Goal: Understand process/instructions

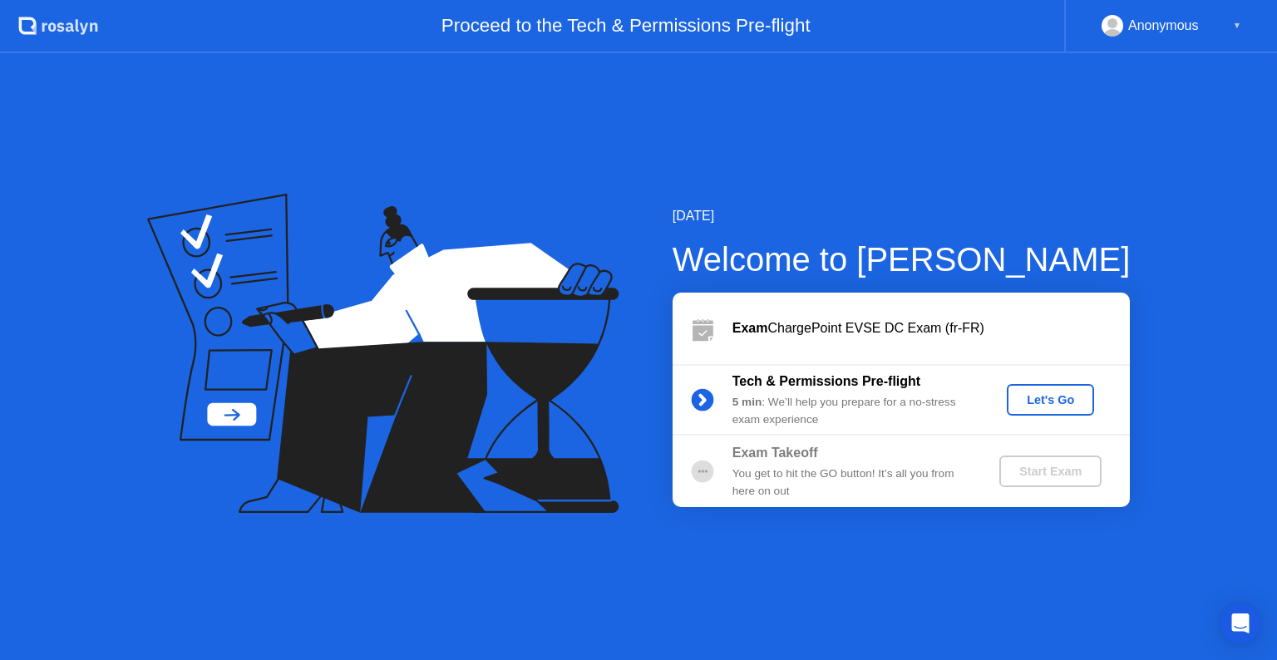
click at [1011, 401] on button "Let's Go" at bounding box center [1050, 400] width 87 height 32
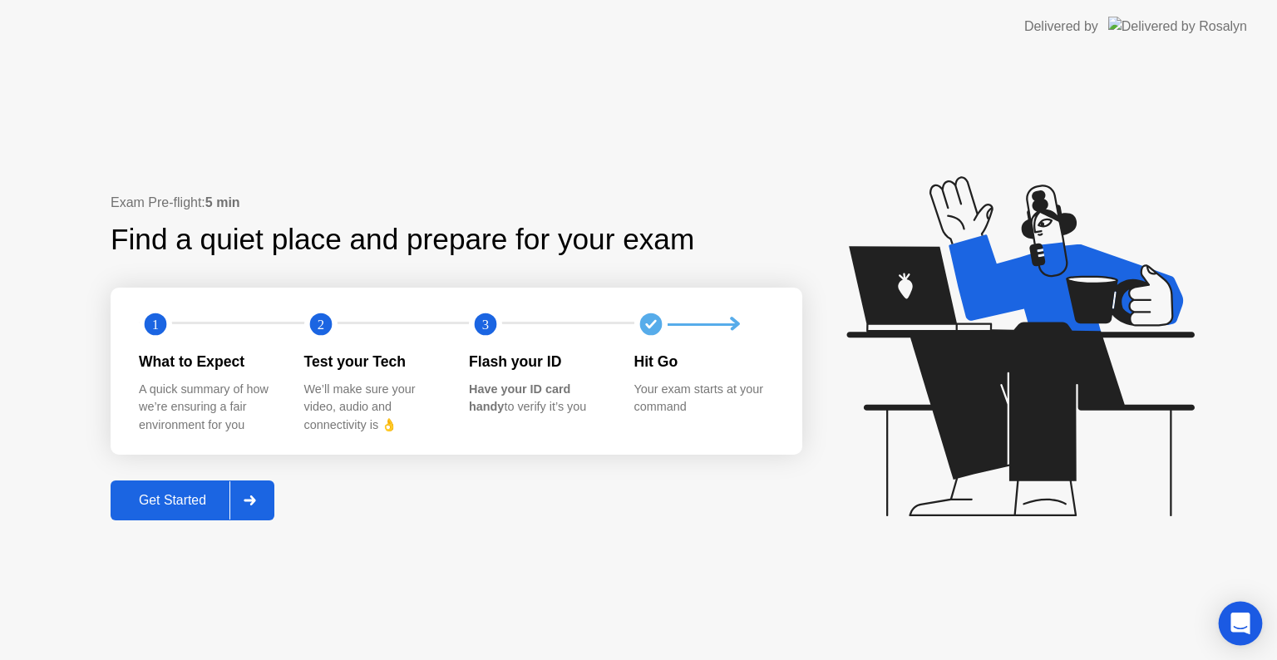
click at [1247, 620] on icon "Open Intercom Messenger" at bounding box center [1240, 624] width 19 height 22
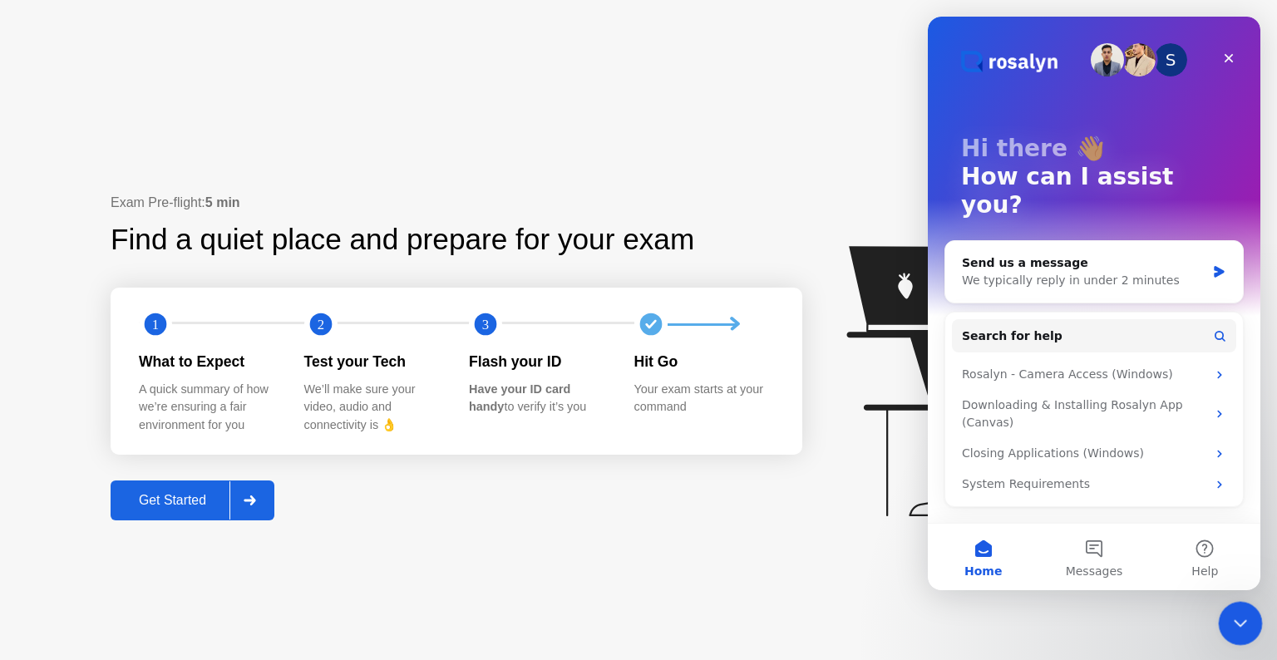
click at [1238, 616] on icon "Close Intercom Messenger" at bounding box center [1238, 621] width 20 height 20
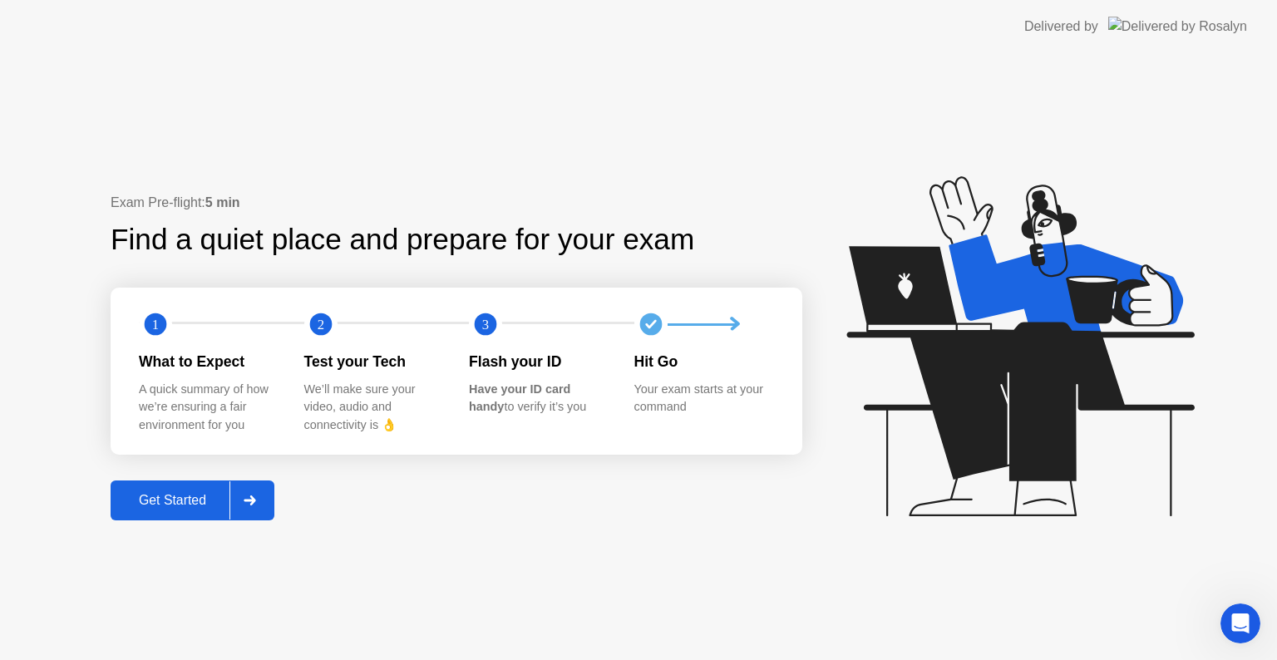
click at [170, 500] on div "Get Started" at bounding box center [173, 500] width 114 height 15
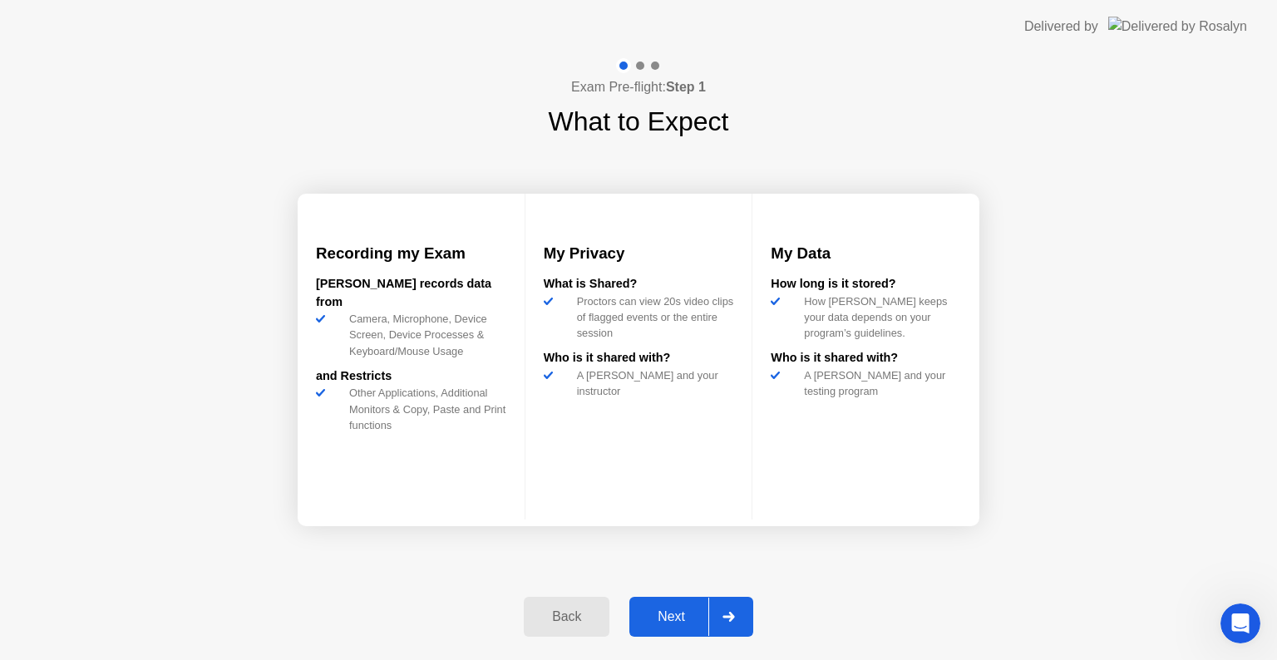
click at [687, 621] on div "Next" at bounding box center [671, 616] width 74 height 15
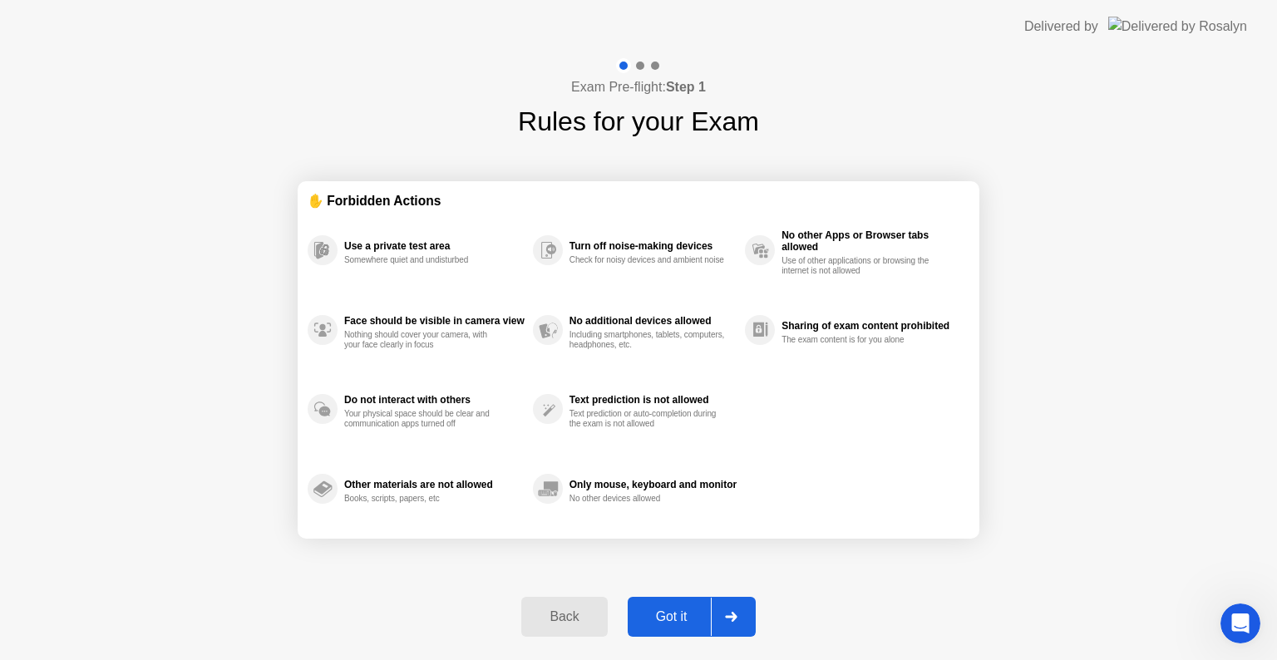
click at [669, 609] on div "Got it" at bounding box center [672, 616] width 78 height 15
select select "**********"
select select "*******"
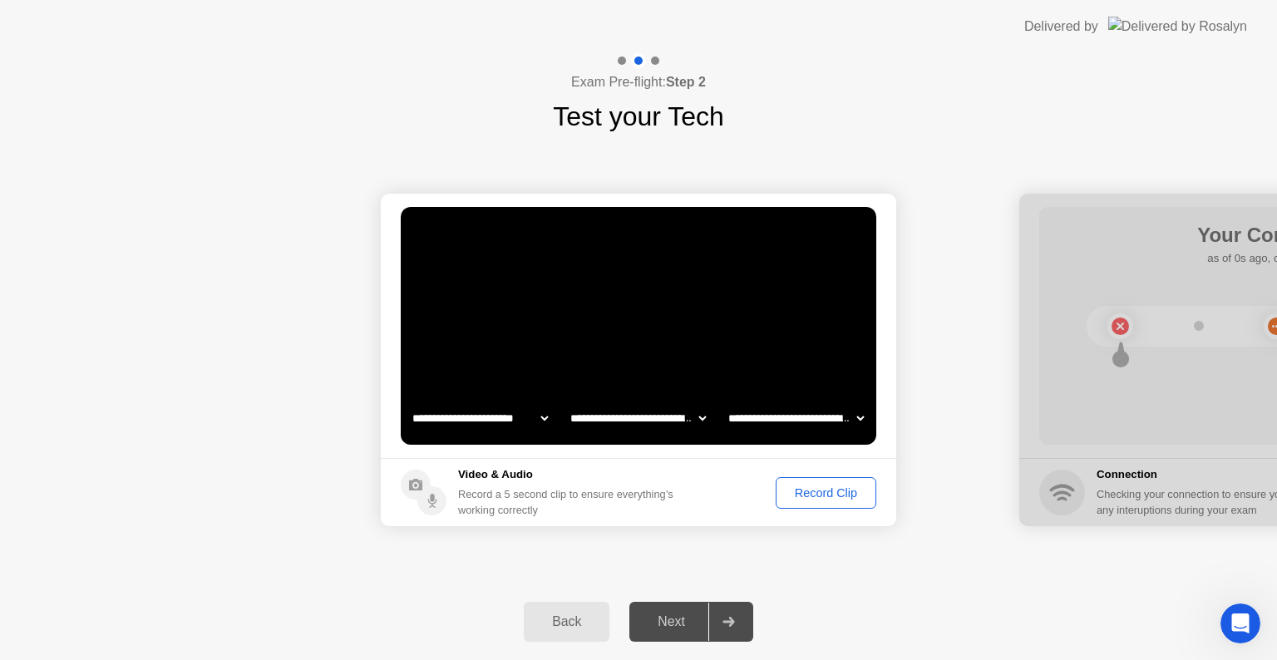
click at [555, 610] on button "Back" at bounding box center [567, 622] width 86 height 40
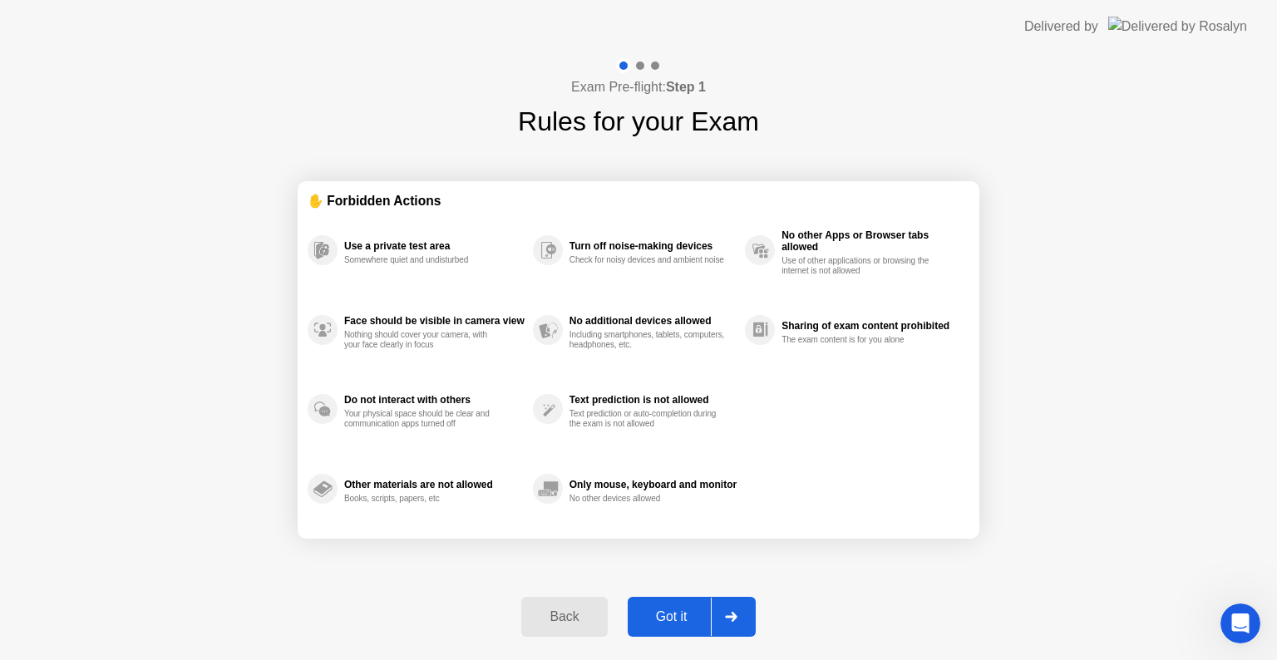
click at [738, 622] on div at bounding box center [731, 617] width 40 height 38
select select "**********"
select select "*******"
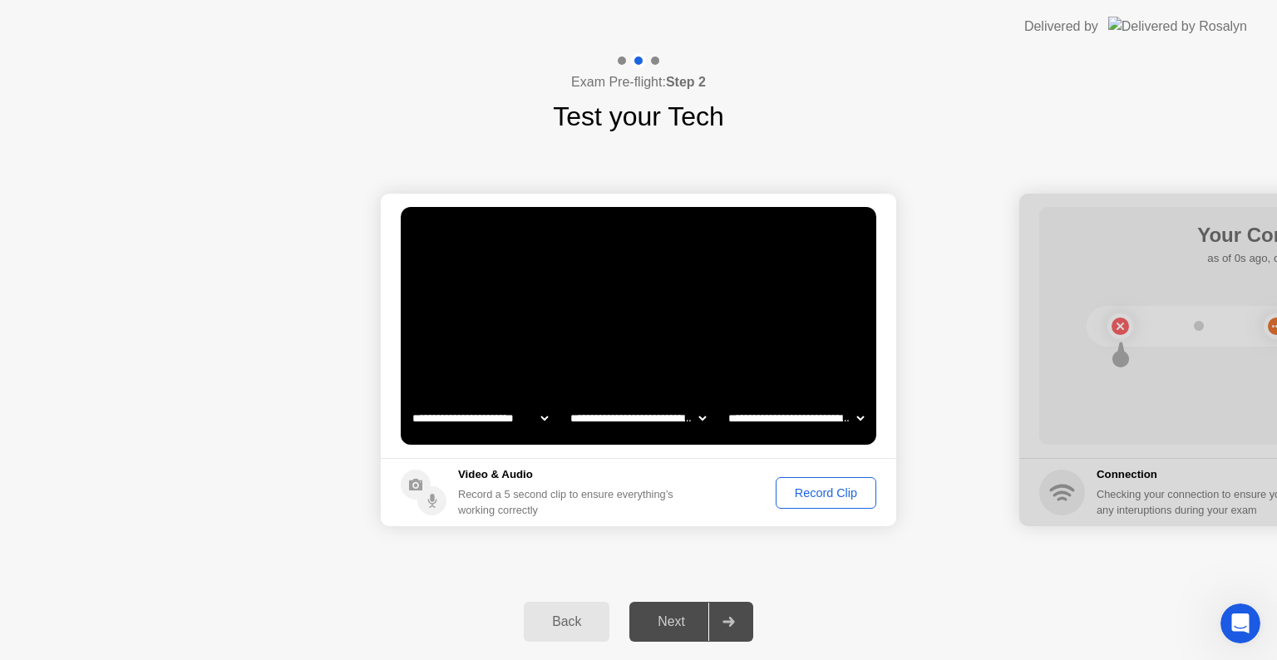
click at [678, 615] on div "Next" at bounding box center [671, 621] width 74 height 15
click at [502, 497] on div "Record a 5 second clip to ensure everything’s working correctly" at bounding box center [569, 502] width 222 height 32
click at [821, 499] on div "Record Clip" at bounding box center [826, 492] width 89 height 13
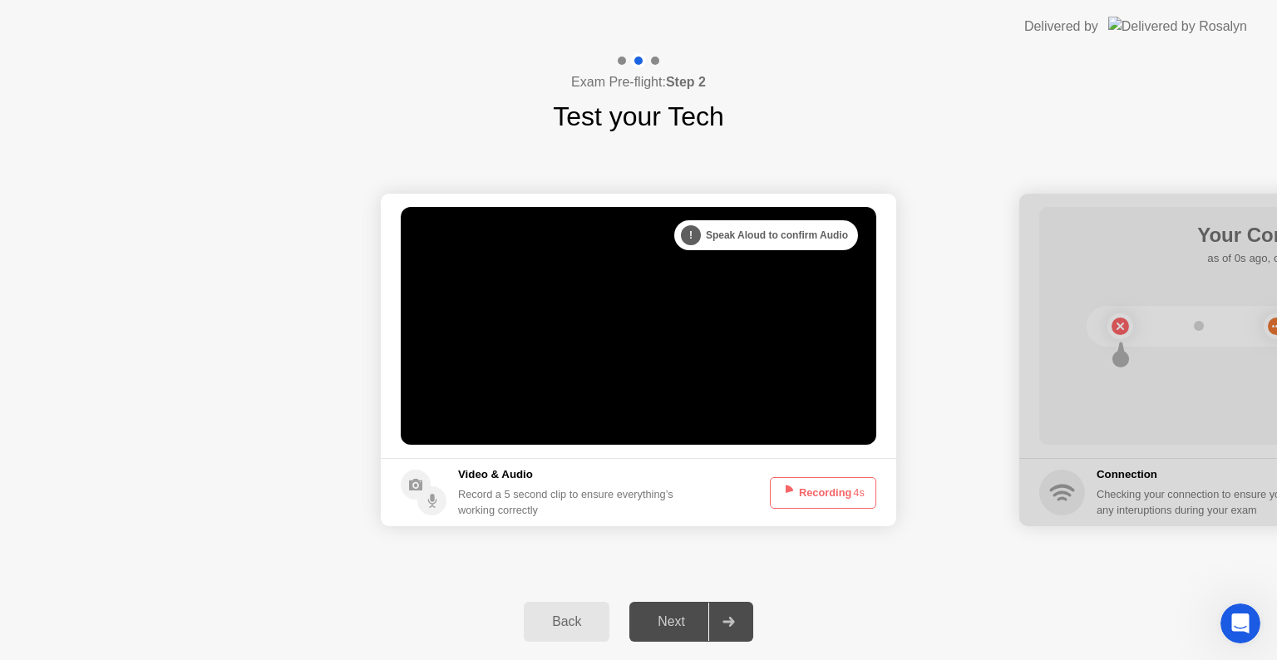
click at [821, 499] on button "Recording 4s" at bounding box center [823, 493] width 106 height 32
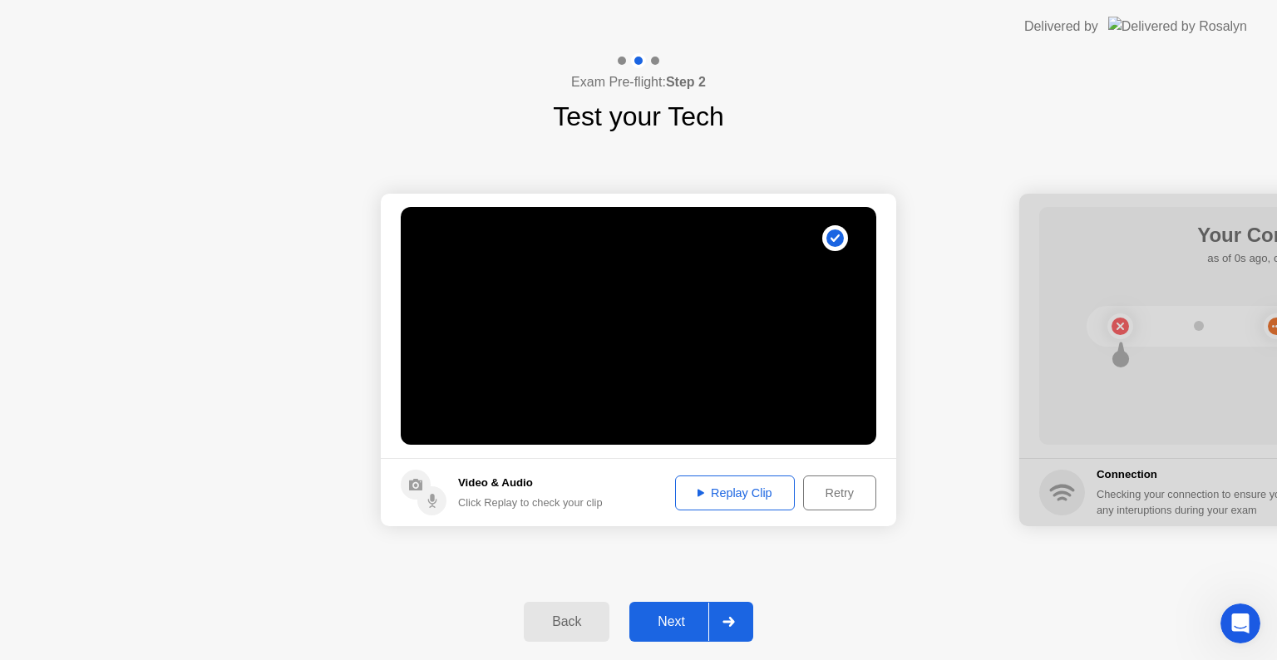
click at [850, 511] on footer "Video & Audio Click Replay to check your clip Replay Clip Retry" at bounding box center [638, 492] width 515 height 68
click at [836, 498] on div "Retry" at bounding box center [840, 492] width 62 height 13
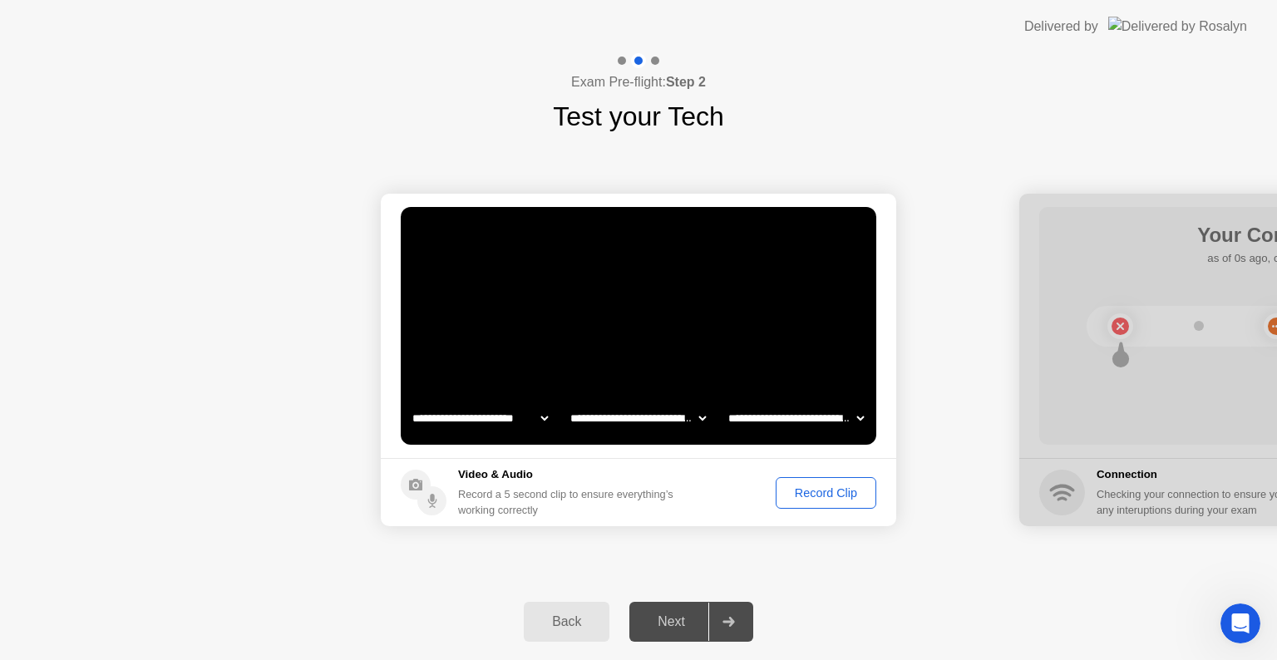
click at [718, 640] on div at bounding box center [728, 622] width 40 height 38
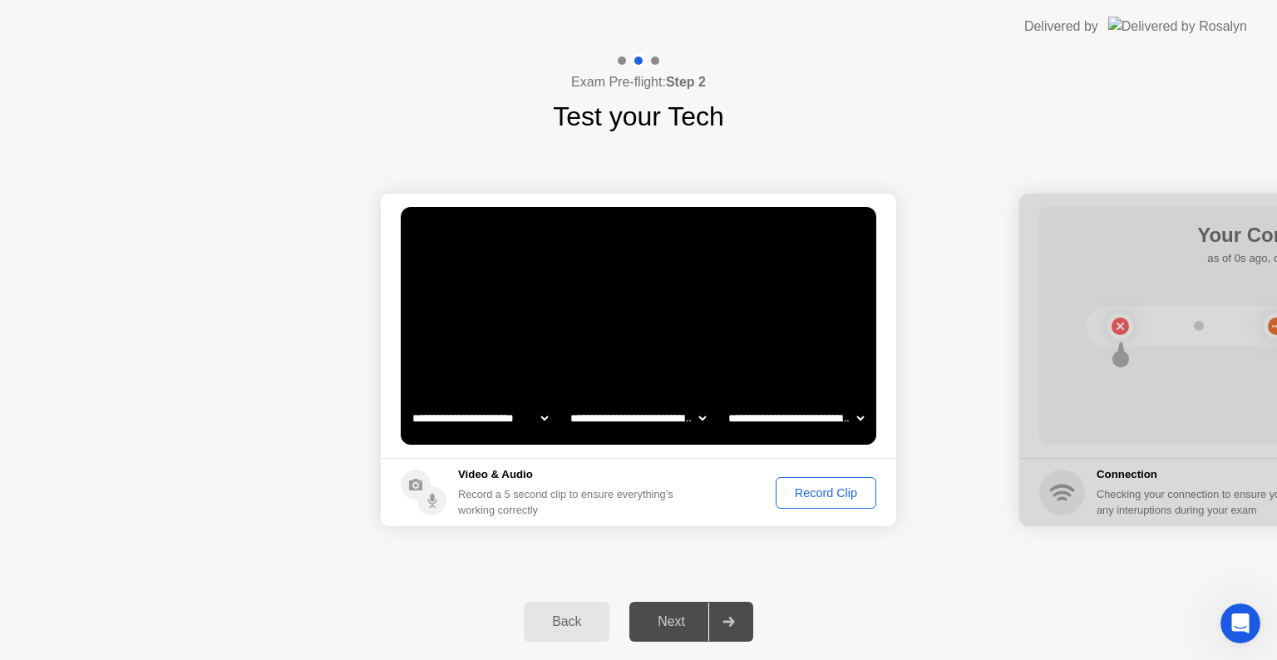
click at [1141, 351] on div at bounding box center [1276, 360] width 515 height 333
click at [1079, 363] on div at bounding box center [1276, 360] width 515 height 333
click at [1209, 369] on div at bounding box center [1276, 360] width 515 height 333
click at [562, 619] on div "Back" at bounding box center [567, 621] width 76 height 15
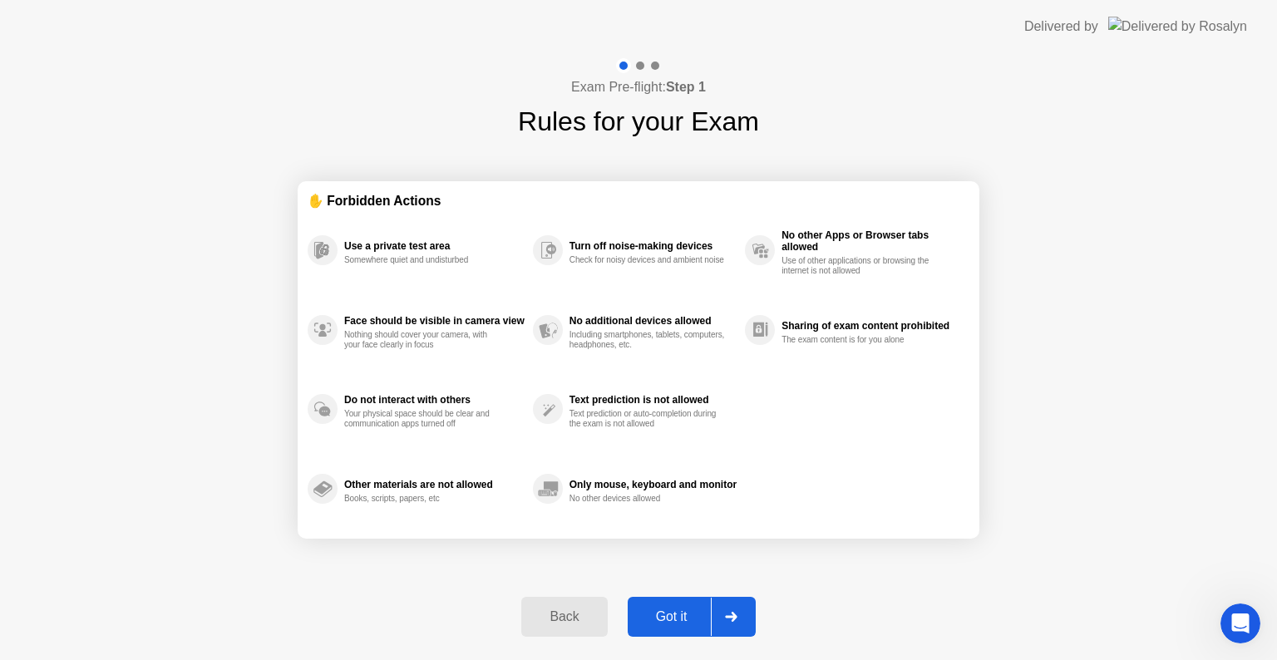
click at [572, 622] on div "Back" at bounding box center [564, 616] width 76 height 15
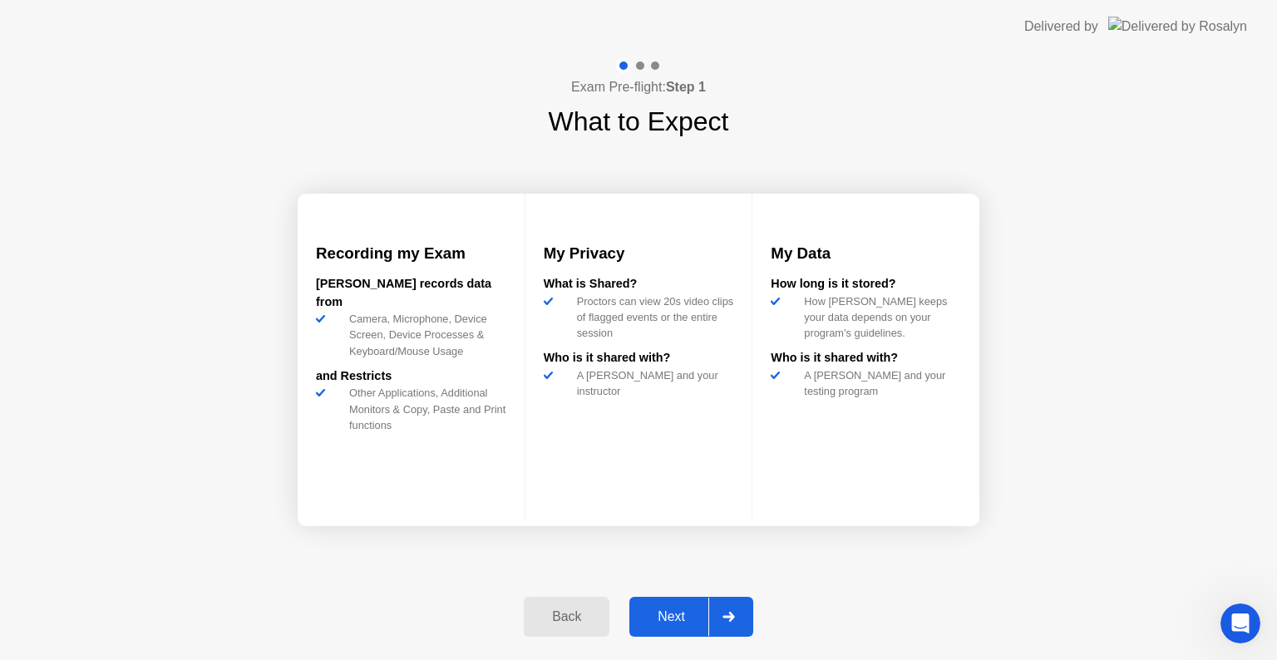
click at [545, 619] on div "Back" at bounding box center [567, 616] width 76 height 15
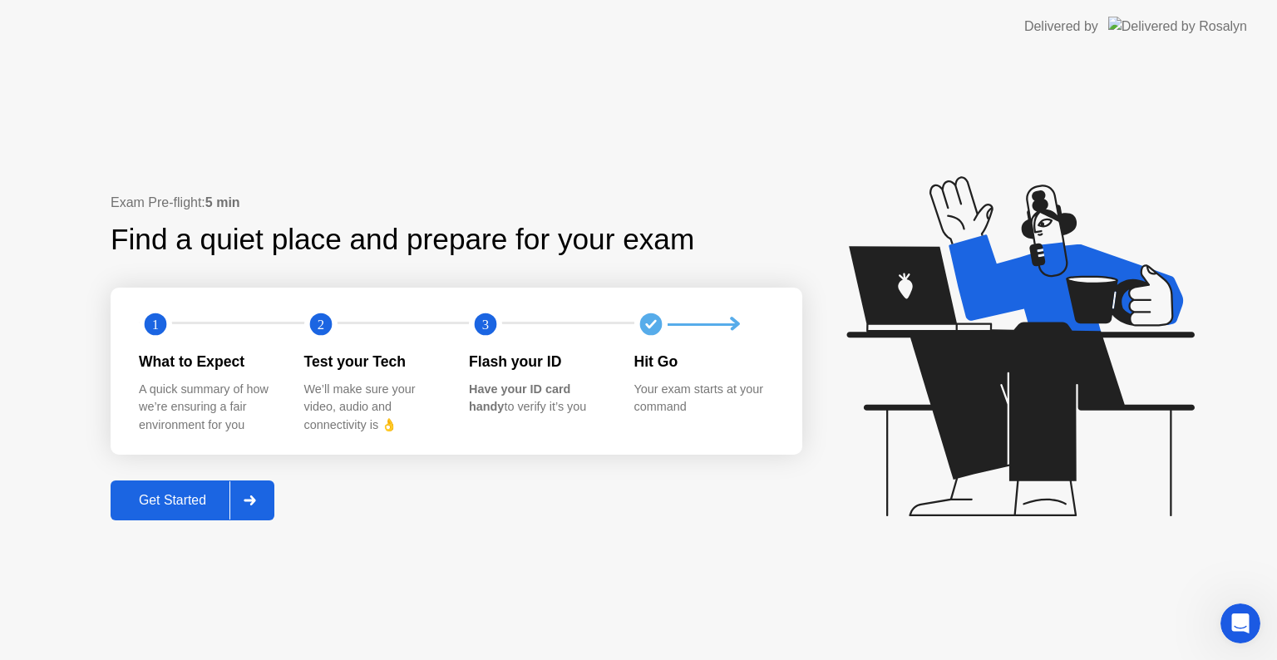
click at [263, 506] on div at bounding box center [249, 500] width 40 height 38
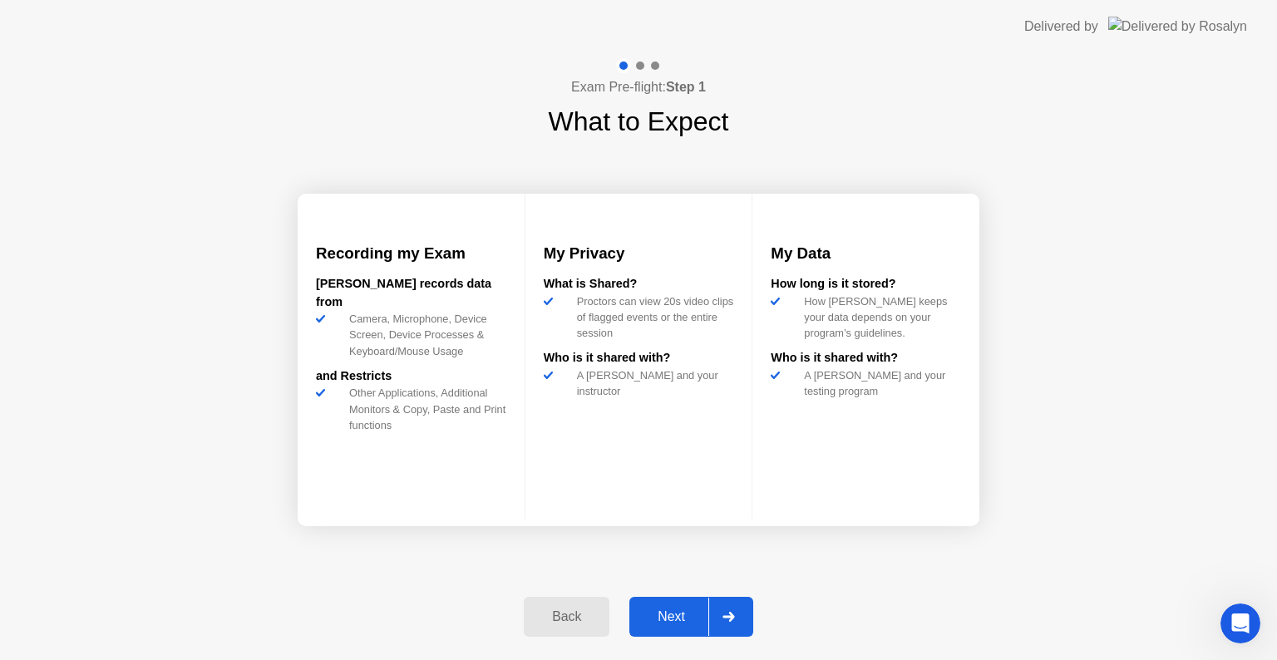
click at [741, 622] on div at bounding box center [728, 617] width 40 height 38
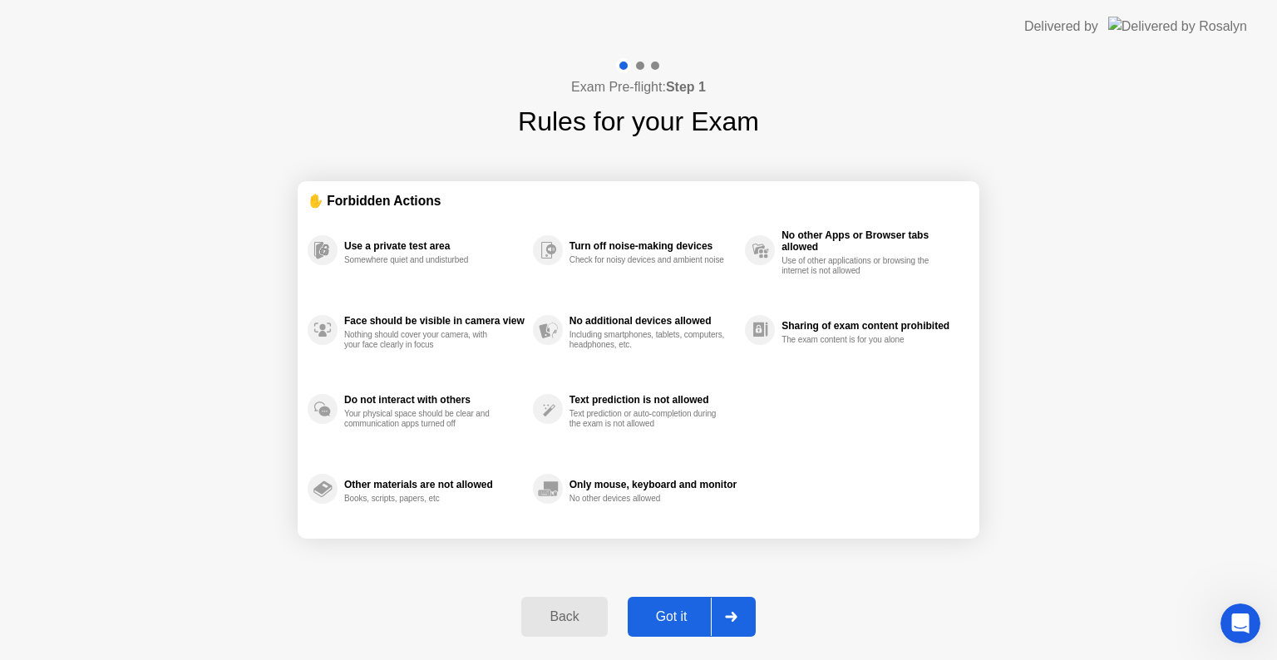
drag, startPoint x: 1267, startPoint y: 12, endPoint x: 1267, endPoint y: -9, distance: 20.8
click at [1267, 0] on html "Delivered by Exam Pre-flight: Step 1 Rules for your Exam ✋ Forbidden Actions Us…" at bounding box center [638, 330] width 1277 height 660
